Goal: Information Seeking & Learning: Learn about a topic

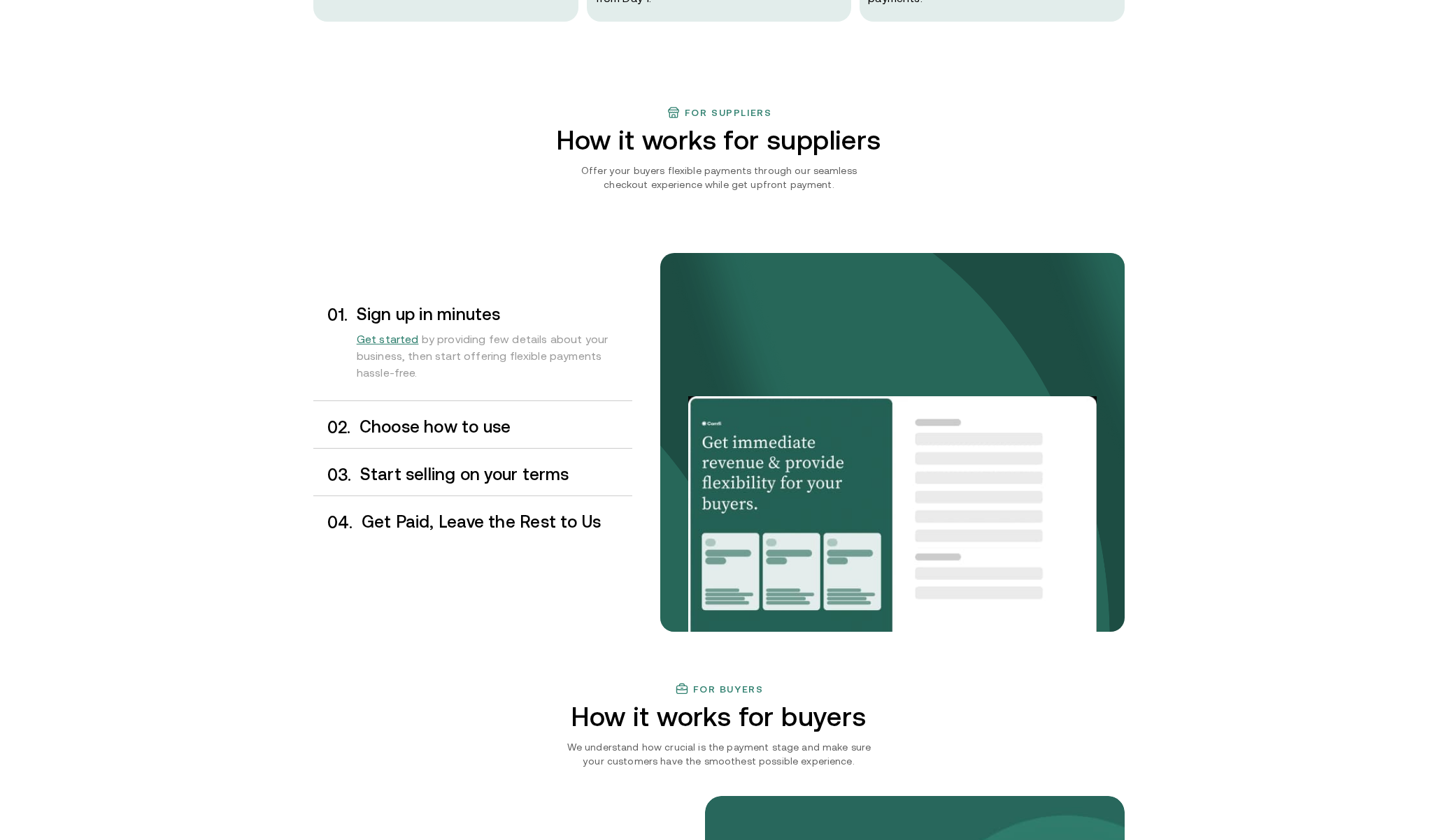
scroll to position [981, 0]
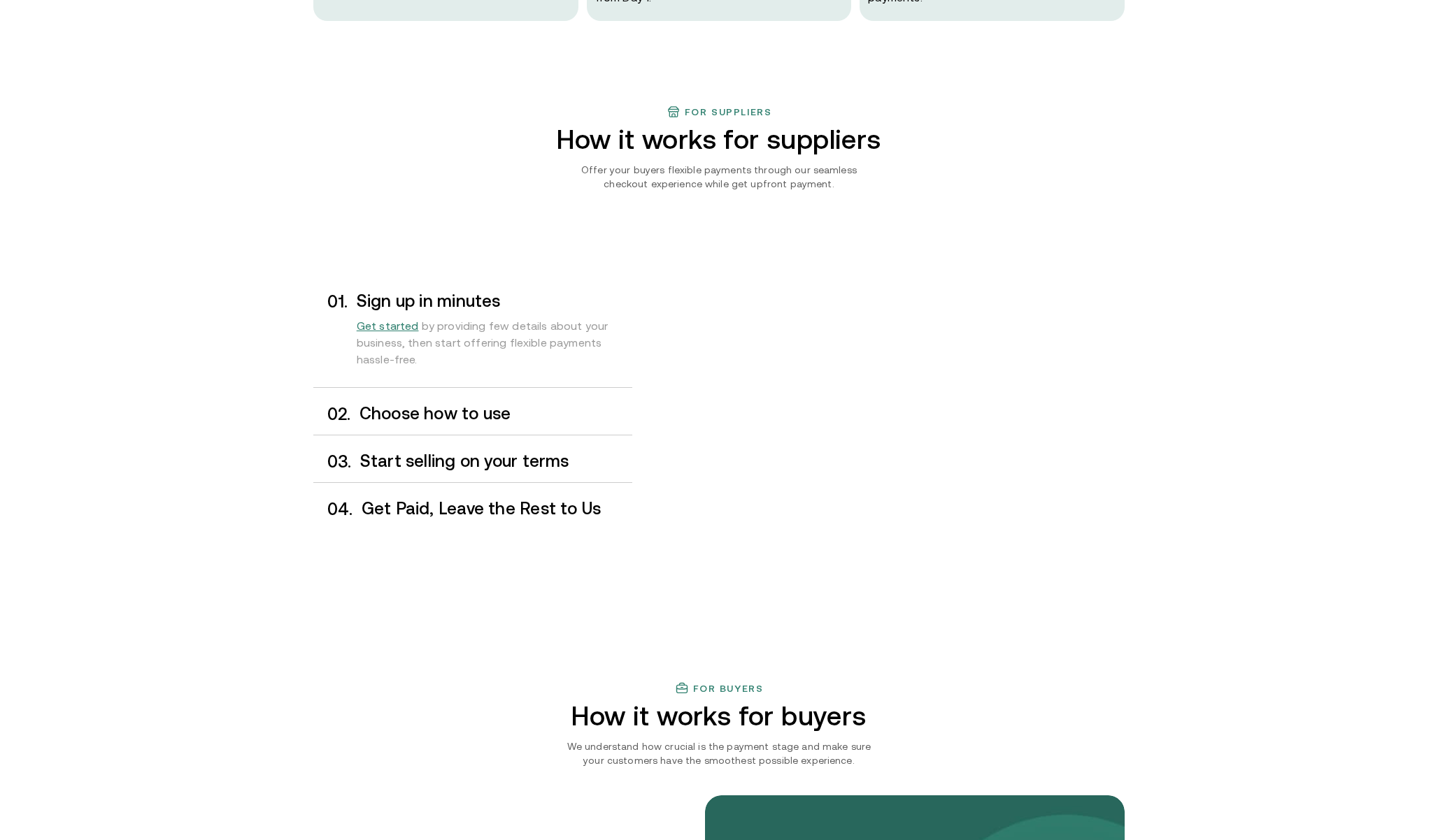
click at [540, 419] on h3 "Choose how to use" at bounding box center [496, 414] width 273 height 18
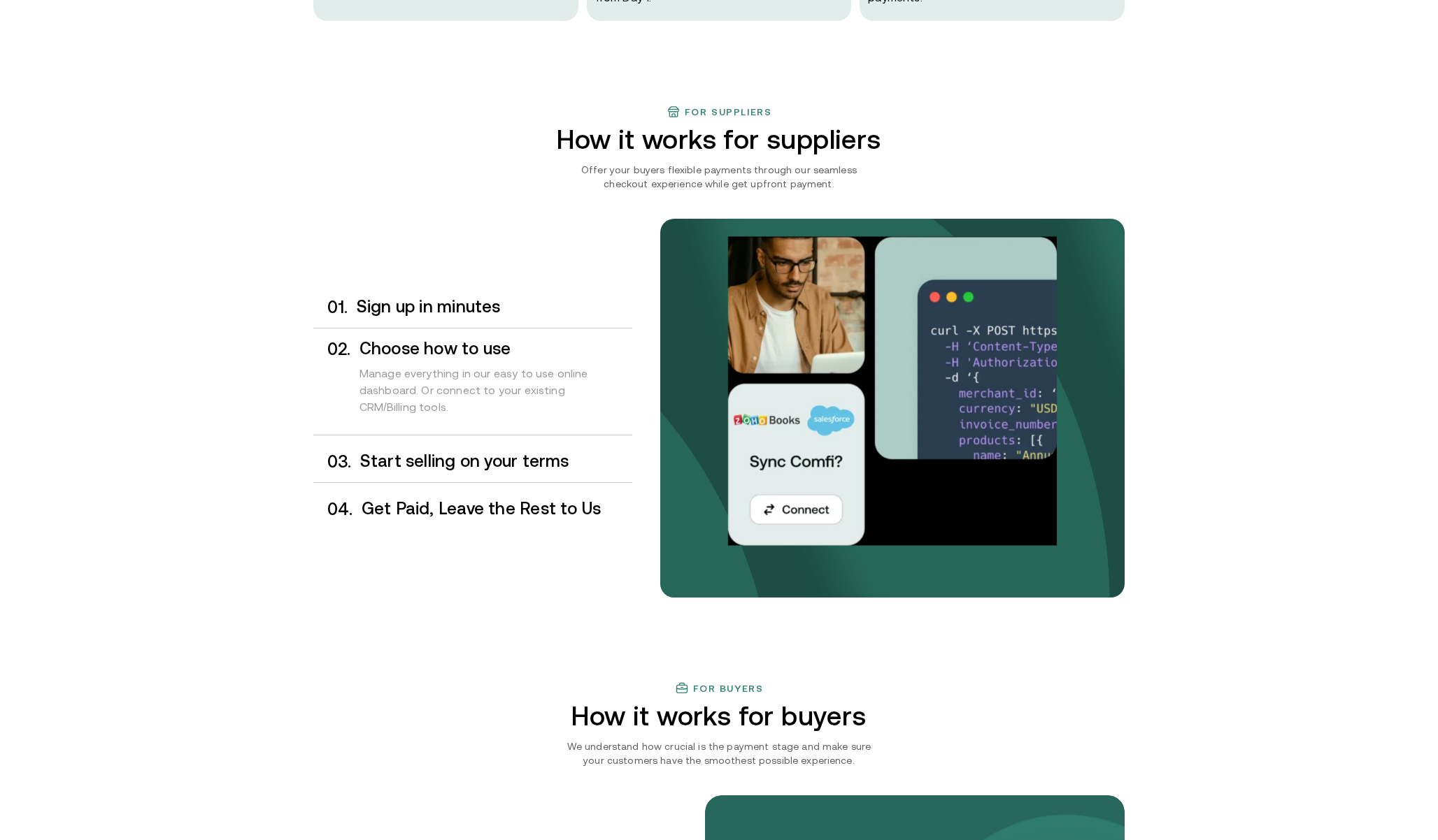
click at [535, 445] on div "0 3 . Start selling on your terms" at bounding box center [472, 462] width 319 height 42
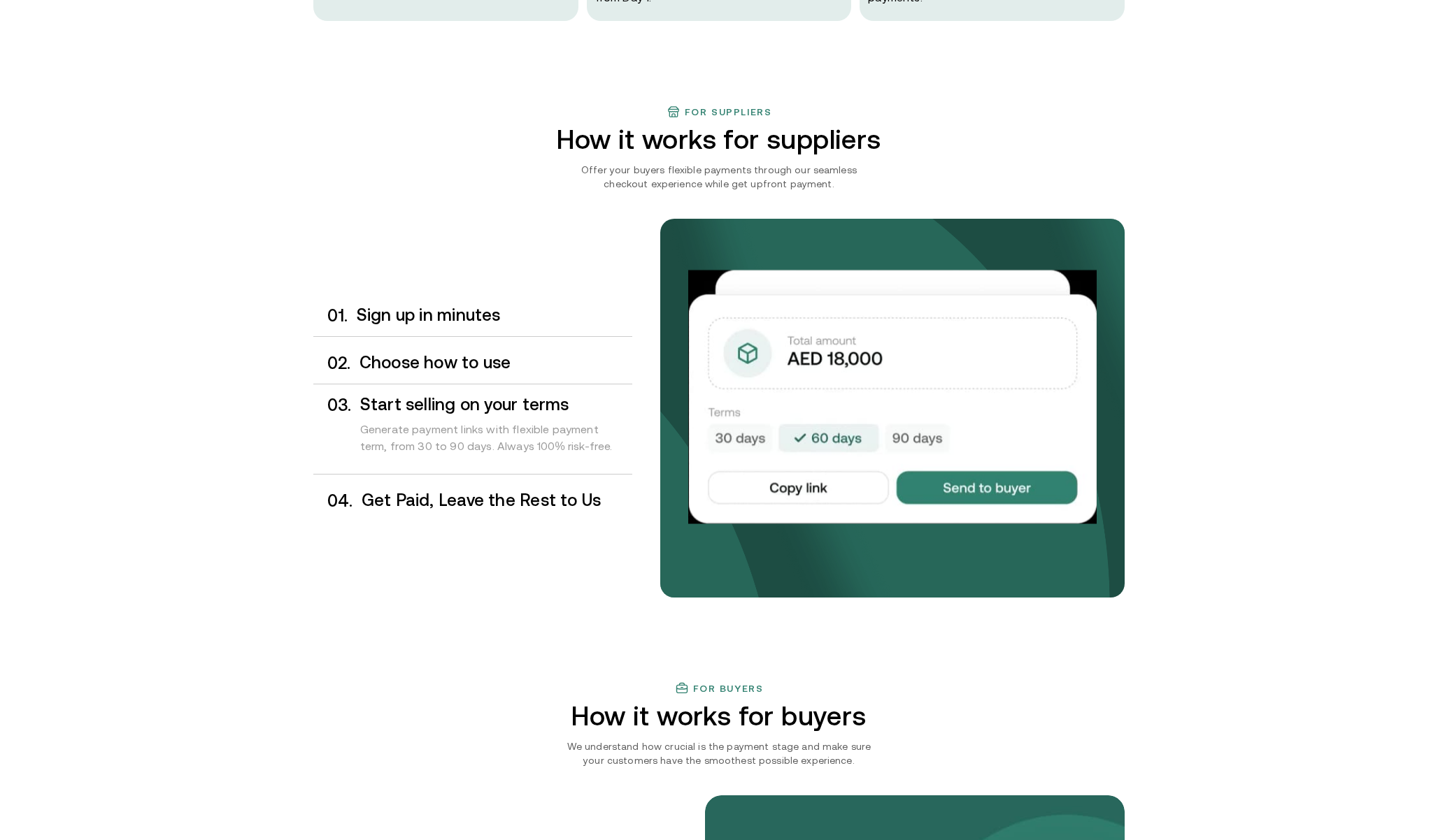
click at [547, 494] on h3 "Get Paid, Leave the Rest to Us" at bounding box center [497, 500] width 270 height 18
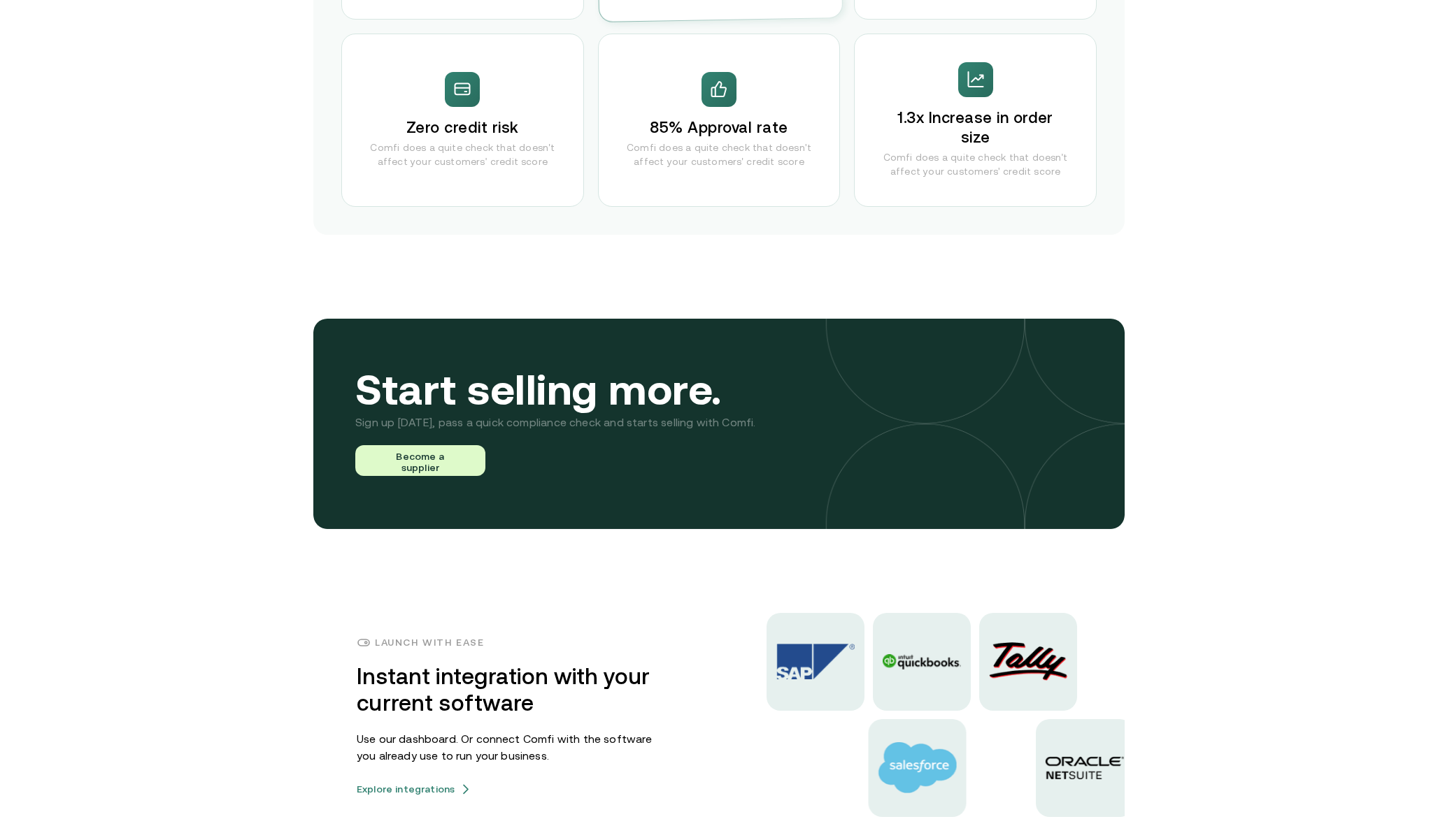
scroll to position [2695, 0]
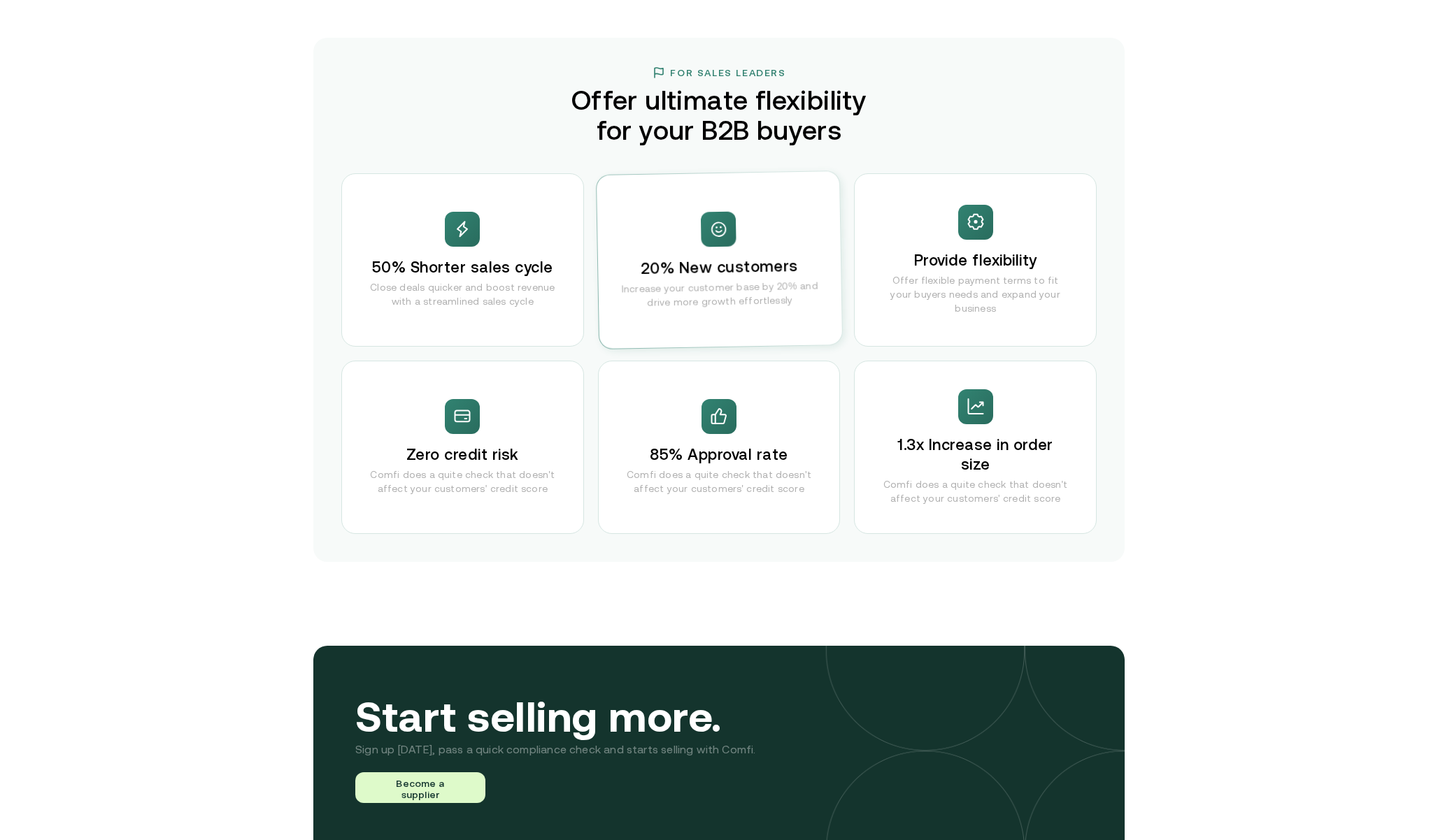
click at [702, 456] on h3 "85% Approval rate" at bounding box center [718, 455] width 138 height 20
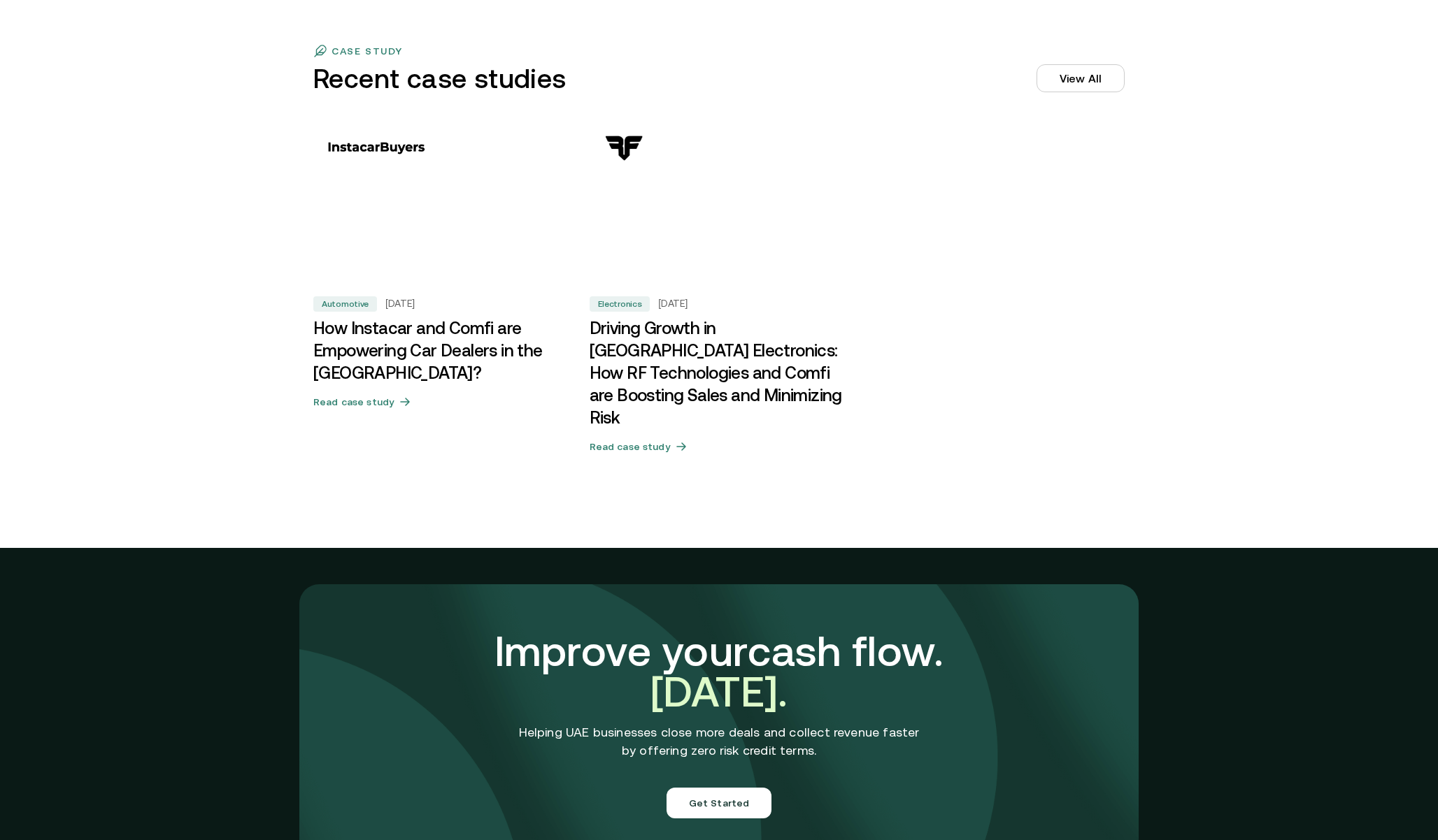
scroll to position [4724, 0]
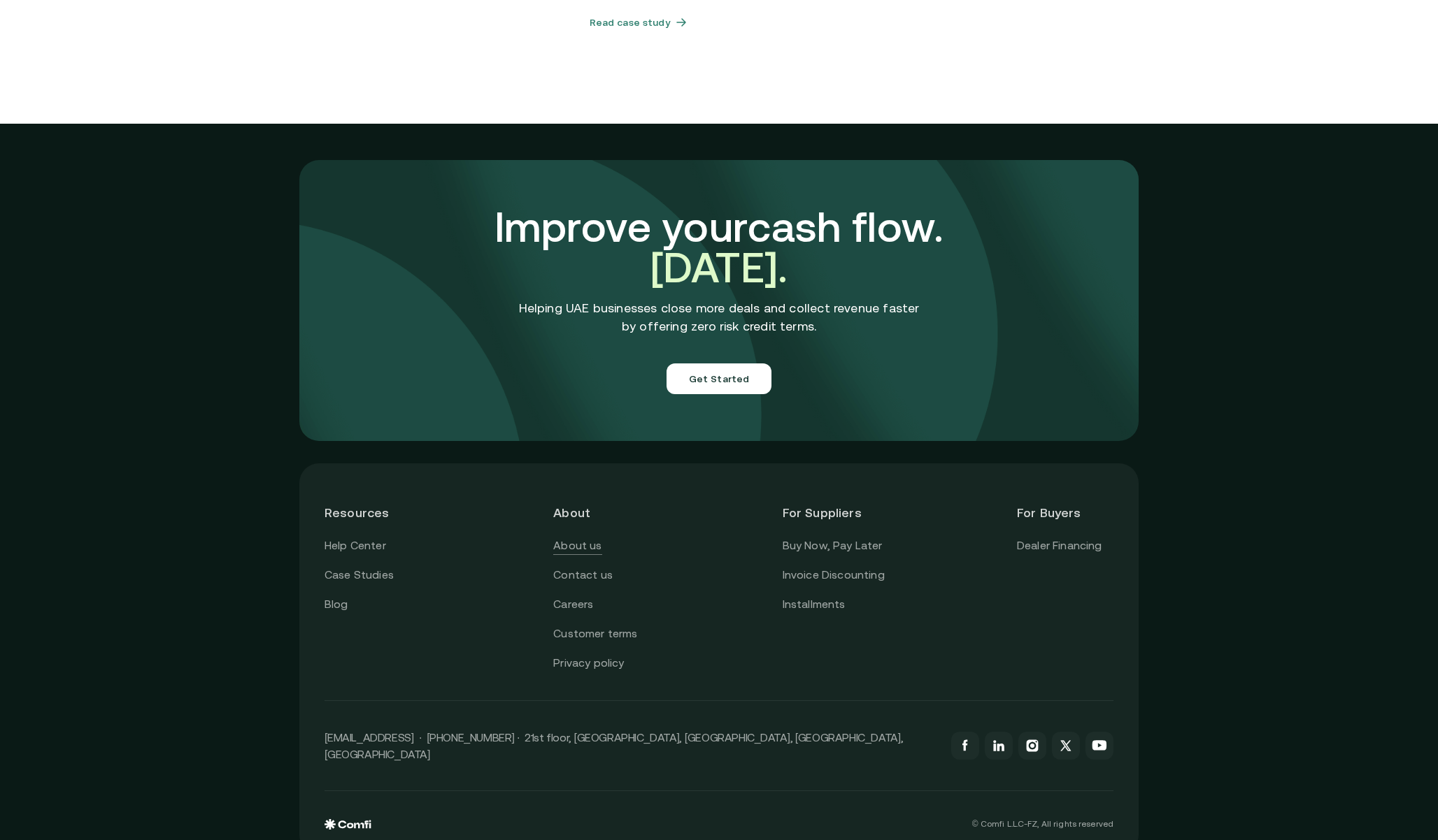
click at [567, 537] on link "About us" at bounding box center [577, 546] width 49 height 18
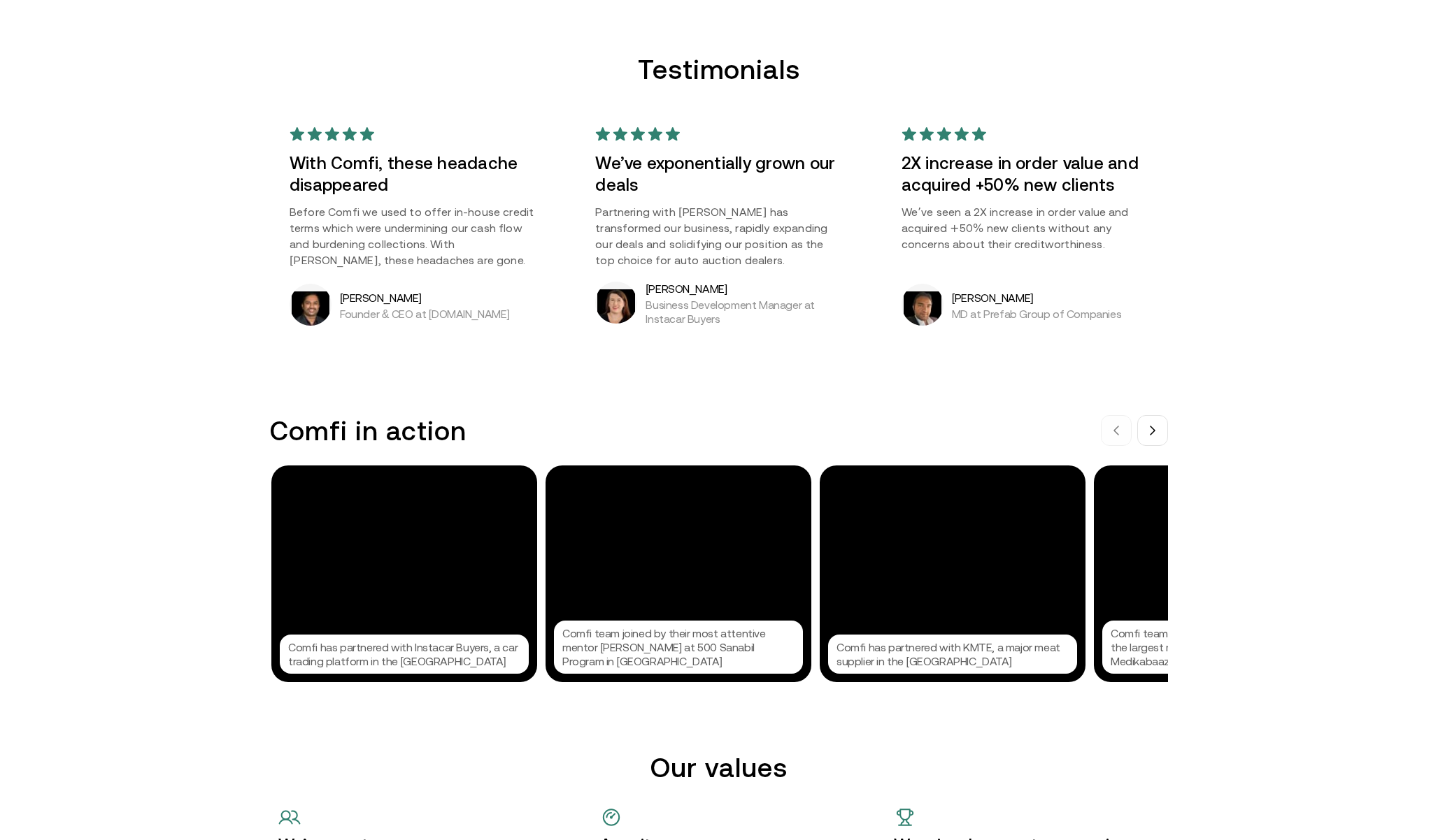
scroll to position [1059, 0]
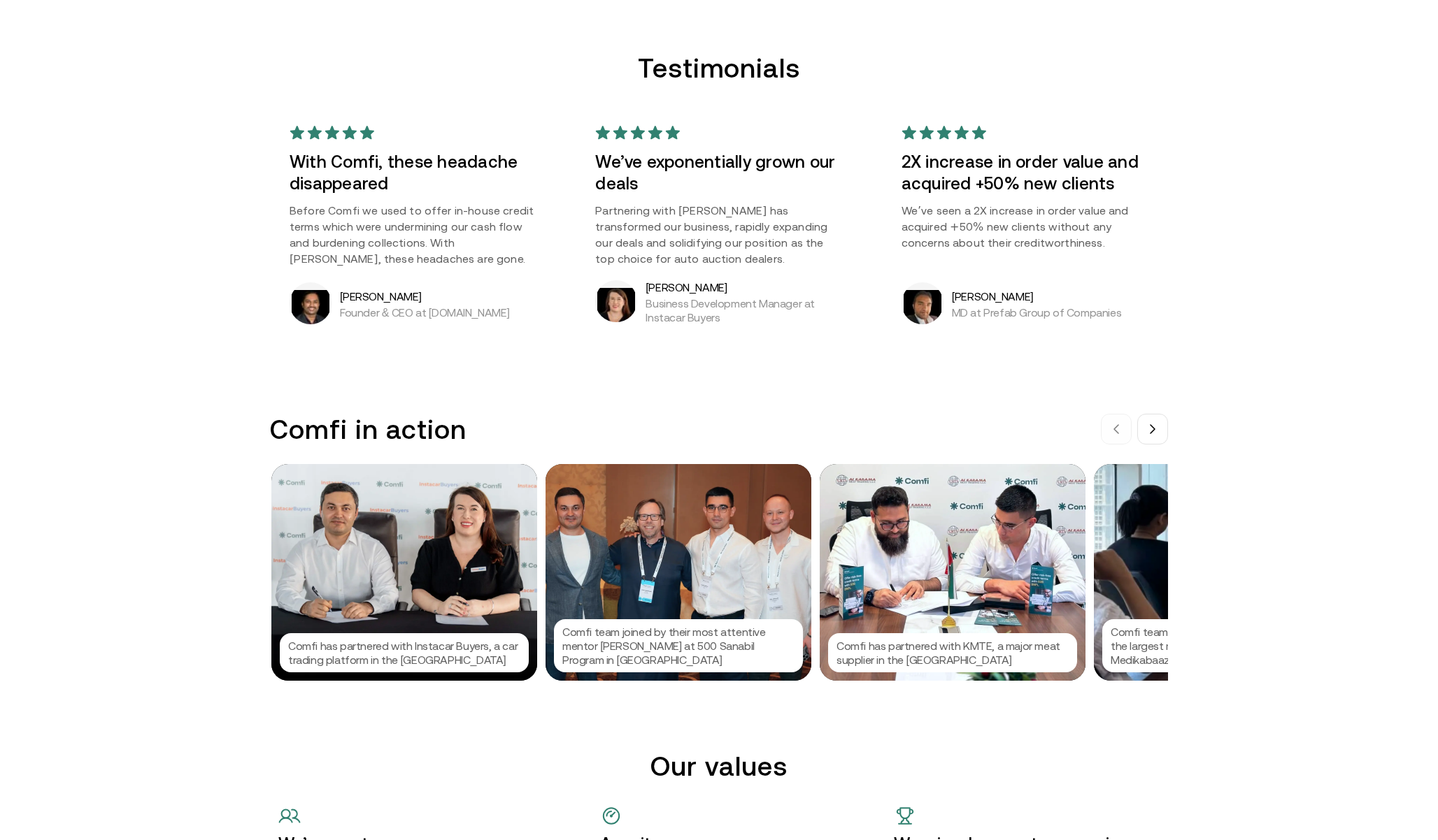
click at [509, 210] on p "Before Comfi we used to offer in-house credit terms which were undermining our …" at bounding box center [412, 234] width 247 height 65
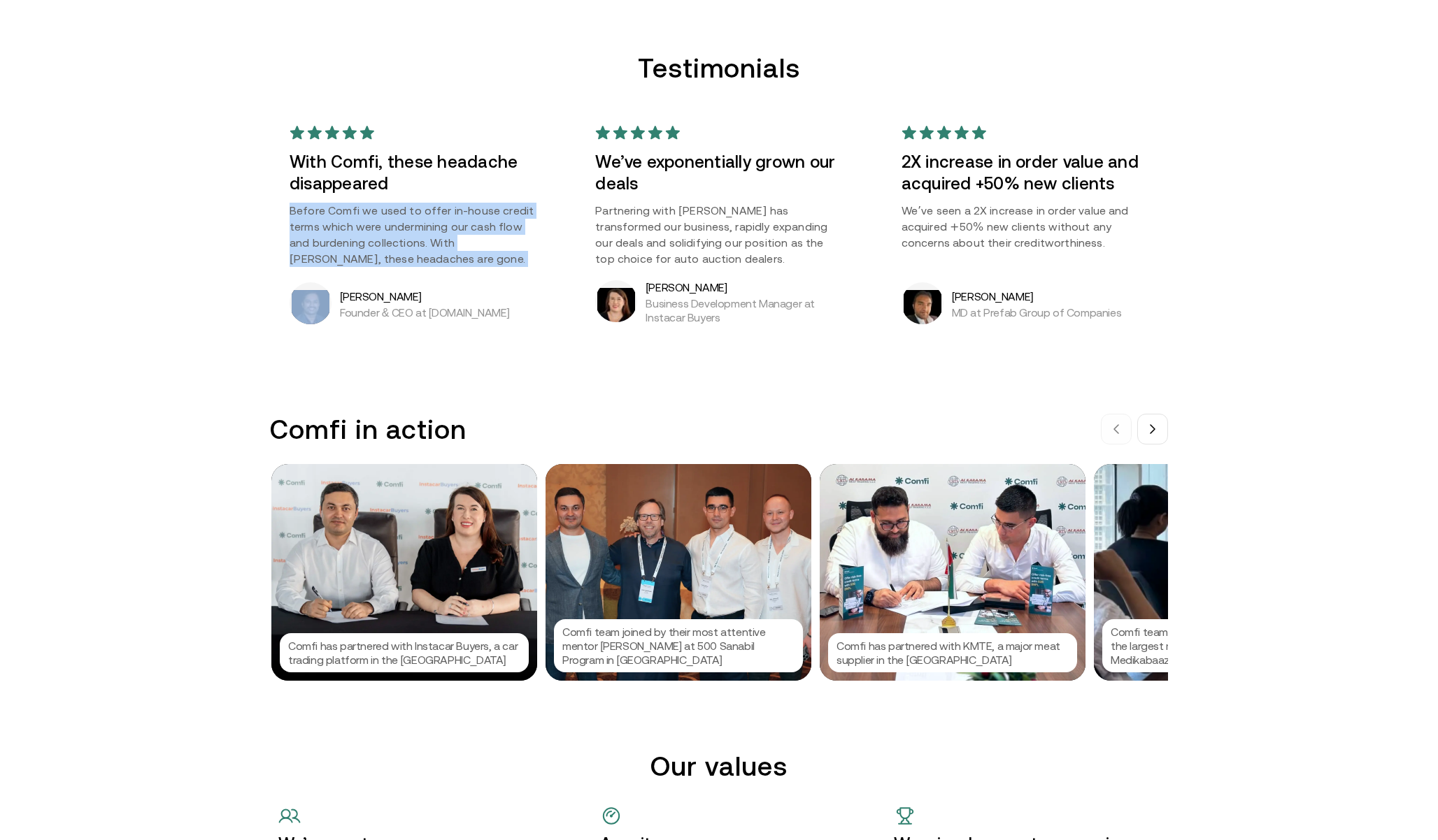
click at [500, 185] on div at bounding box center [500, 185] width 0 height 0
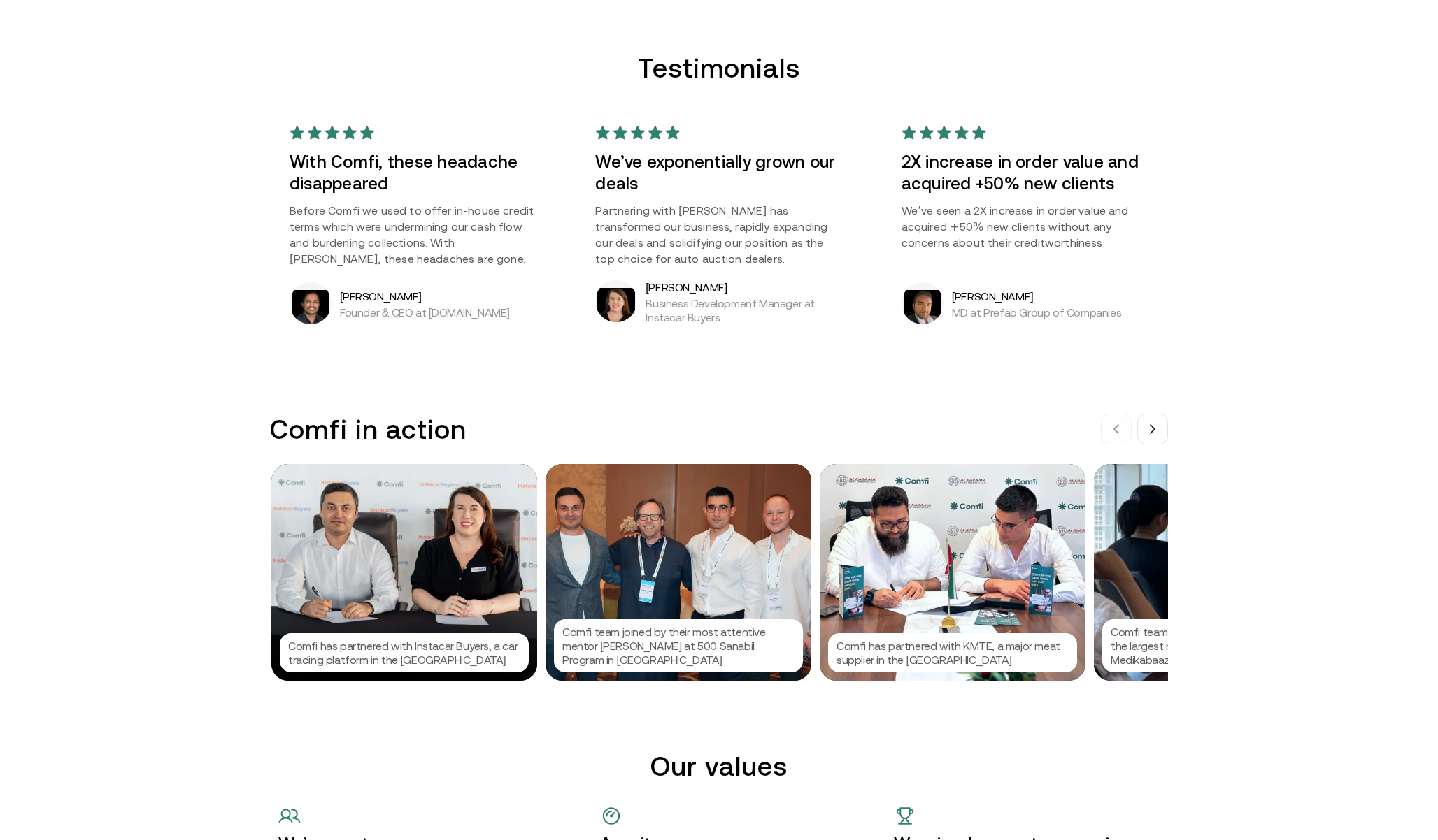
click at [489, 258] on p "Before Comfi we used to offer in-house credit terms which were undermining our …" at bounding box center [412, 234] width 247 height 65
copy p "64Sec.com"
drag, startPoint x: 493, startPoint y: 312, endPoint x: 429, endPoint y: 308, distance: 64.1
click at [0, 0] on div "We are Comfi We are reshaping the B2B payments landscape by offering solutions …" at bounding box center [719, 763] width 1438 height 3645
